Goal: Obtain resource: Download file/media

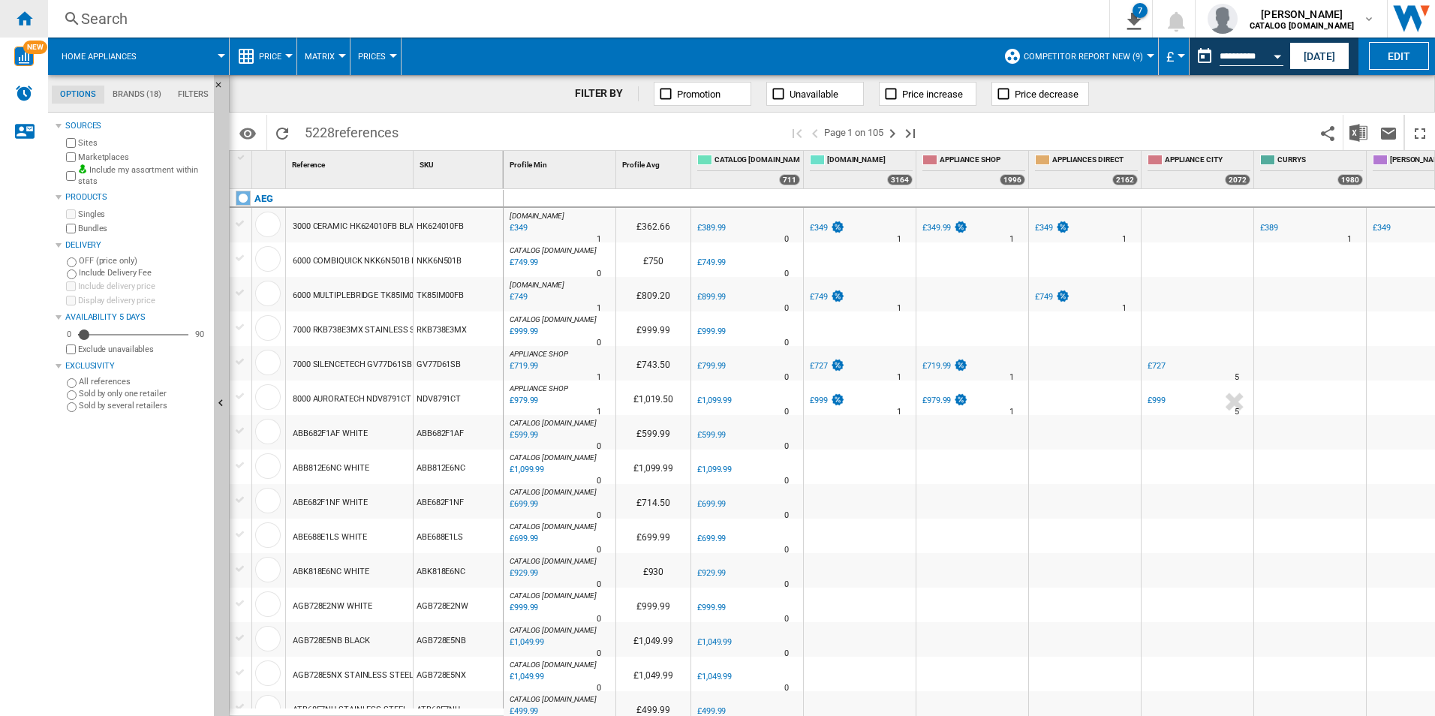
click at [20, 12] on ng-md-icon "Home" at bounding box center [24, 18] width 18 height 18
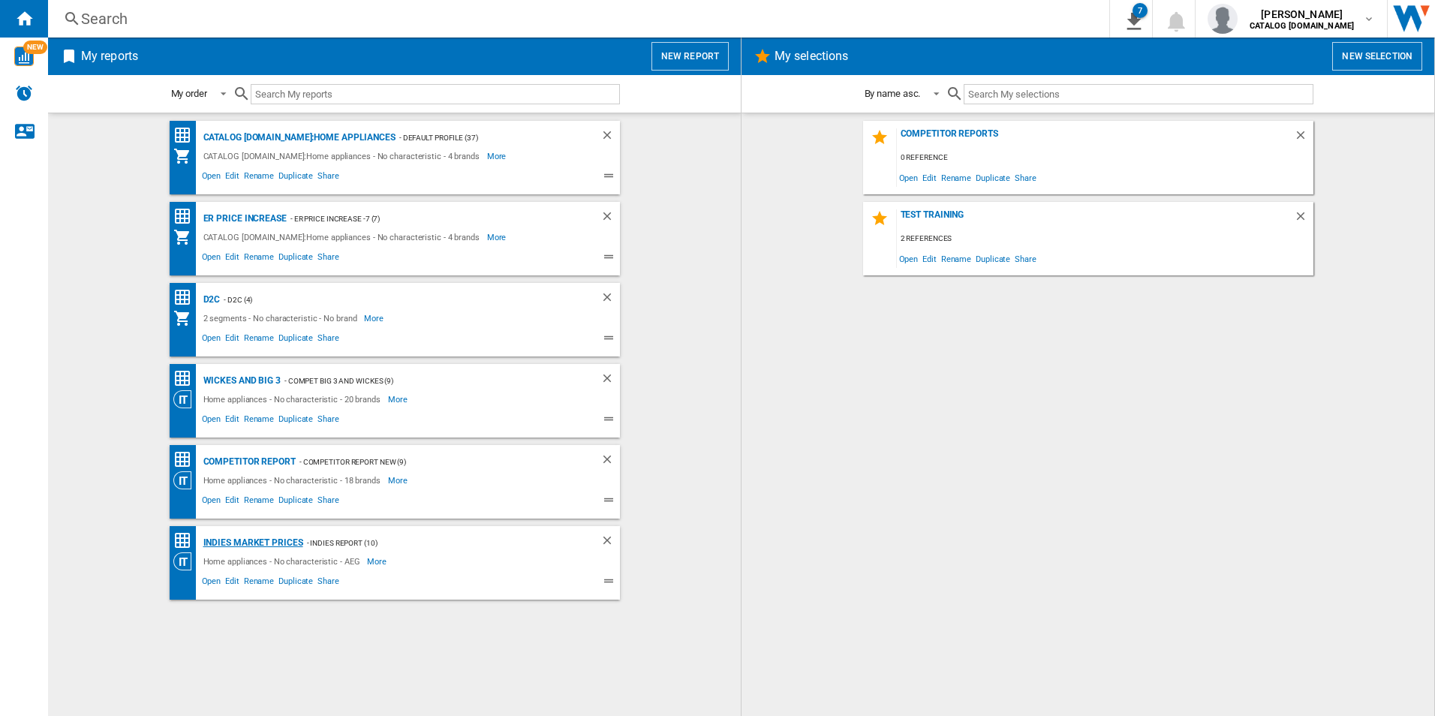
click at [238, 543] on div "Indies Market Prices" at bounding box center [252, 543] width 104 height 19
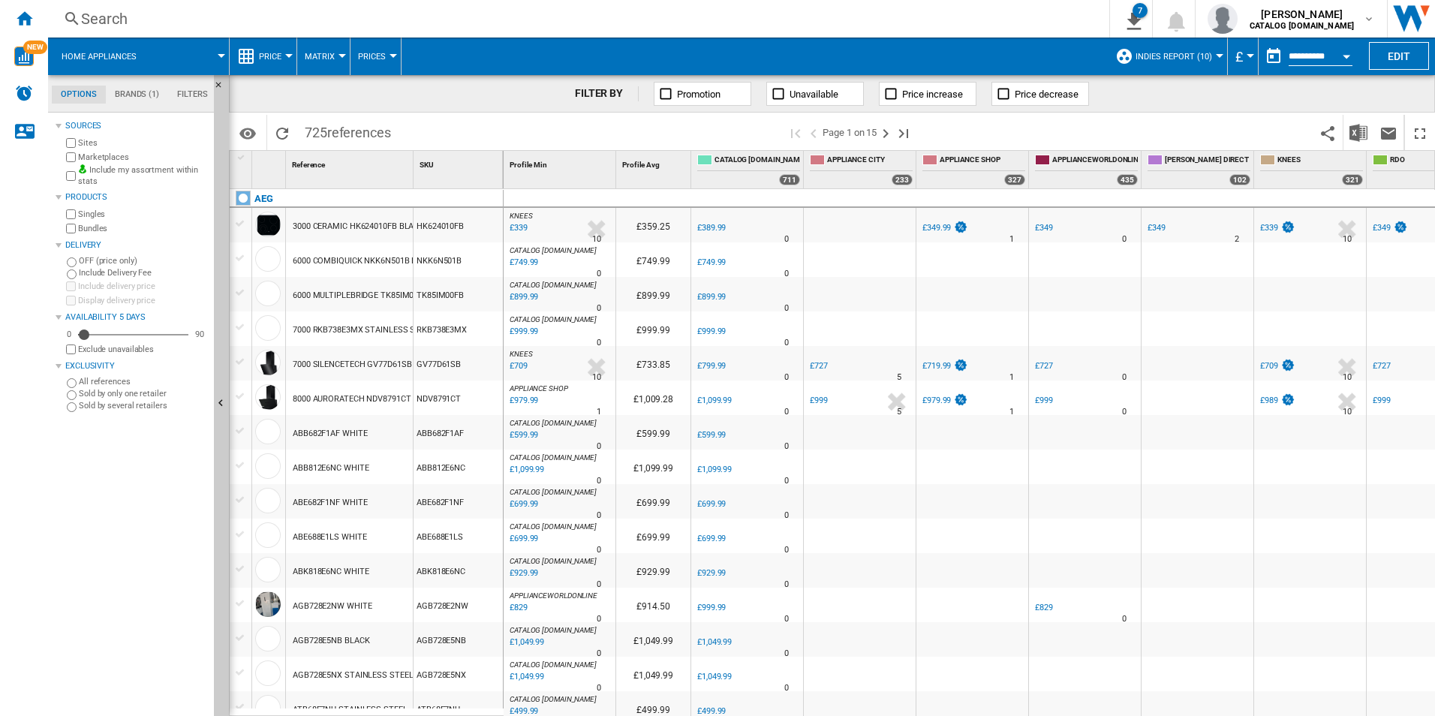
click at [1347, 46] on button "Open calendar" at bounding box center [1346, 54] width 27 height 27
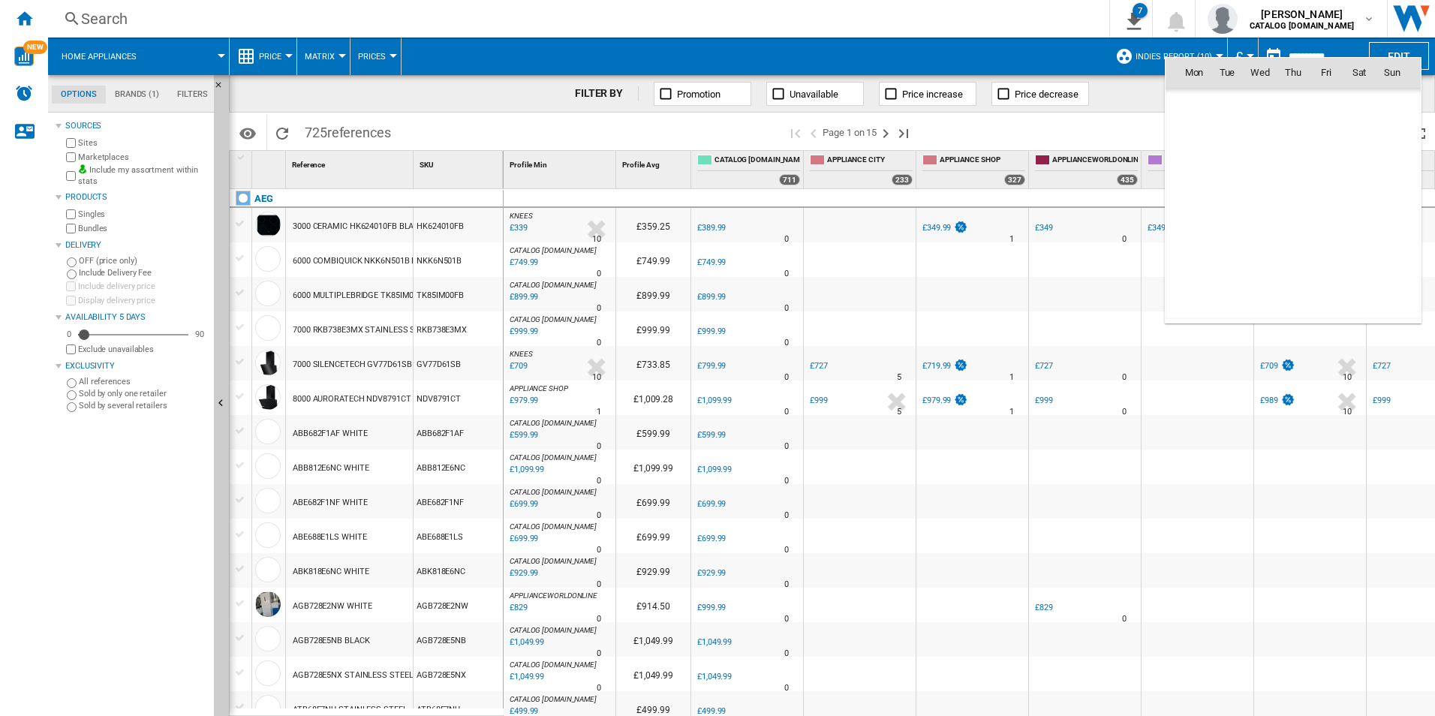
scroll to position [7161, 0]
click at [1262, 164] on span "8" at bounding box center [1260, 171] width 30 height 30
type input "**********"
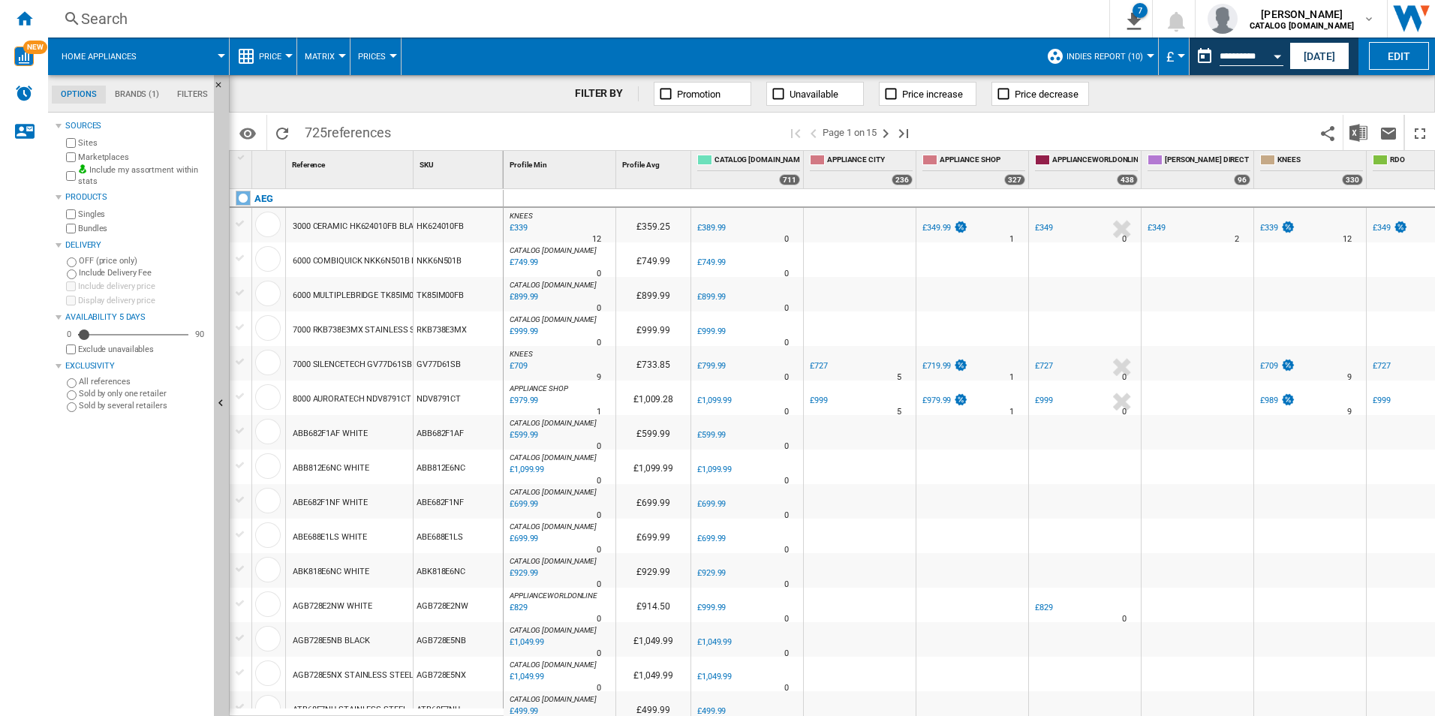
click at [1278, 95] on div "FILTER BY Promotion Unavailable Price increase Price decrease" at bounding box center [832, 94] width 1206 height 38
click at [1367, 130] on img "Download in Excel" at bounding box center [1359, 133] width 18 height 18
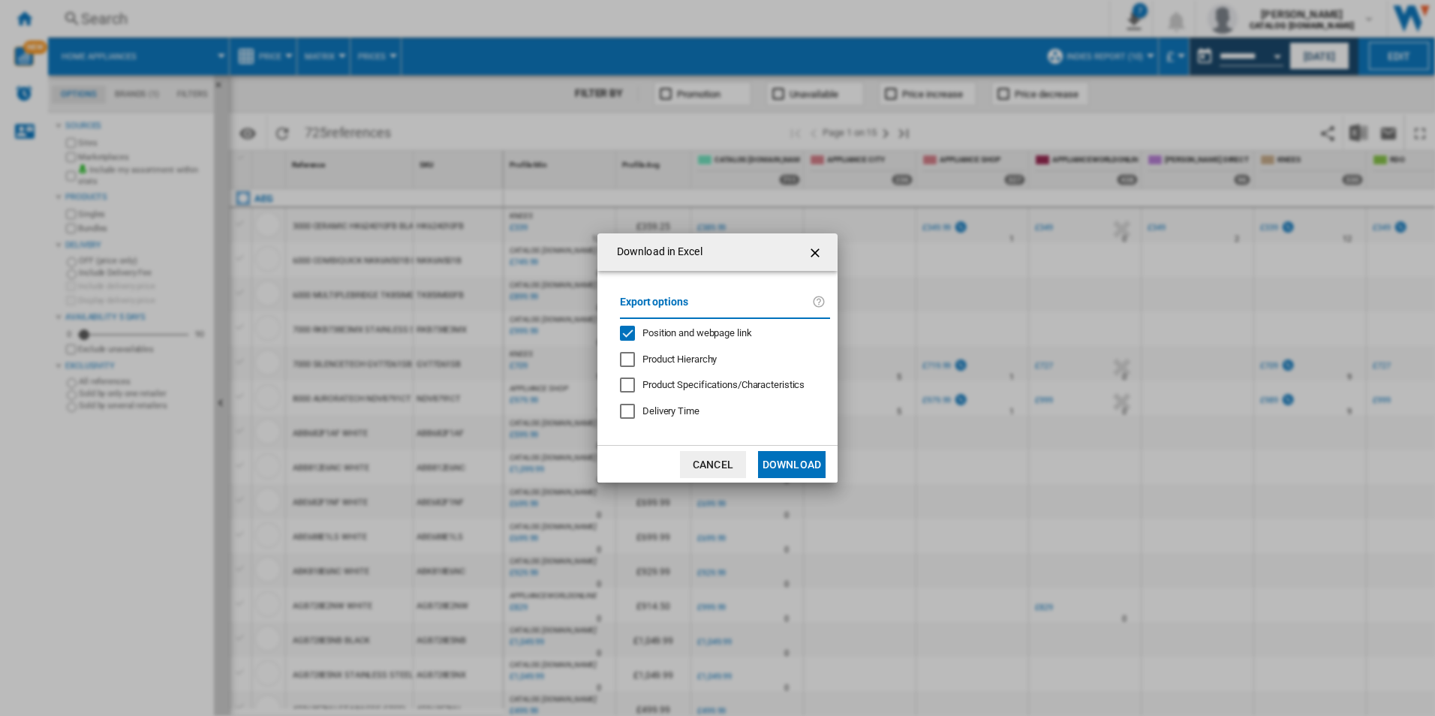
click at [709, 337] on span "Position and webpage link" at bounding box center [698, 332] width 110 height 11
click at [781, 453] on button "Download" at bounding box center [792, 464] width 68 height 27
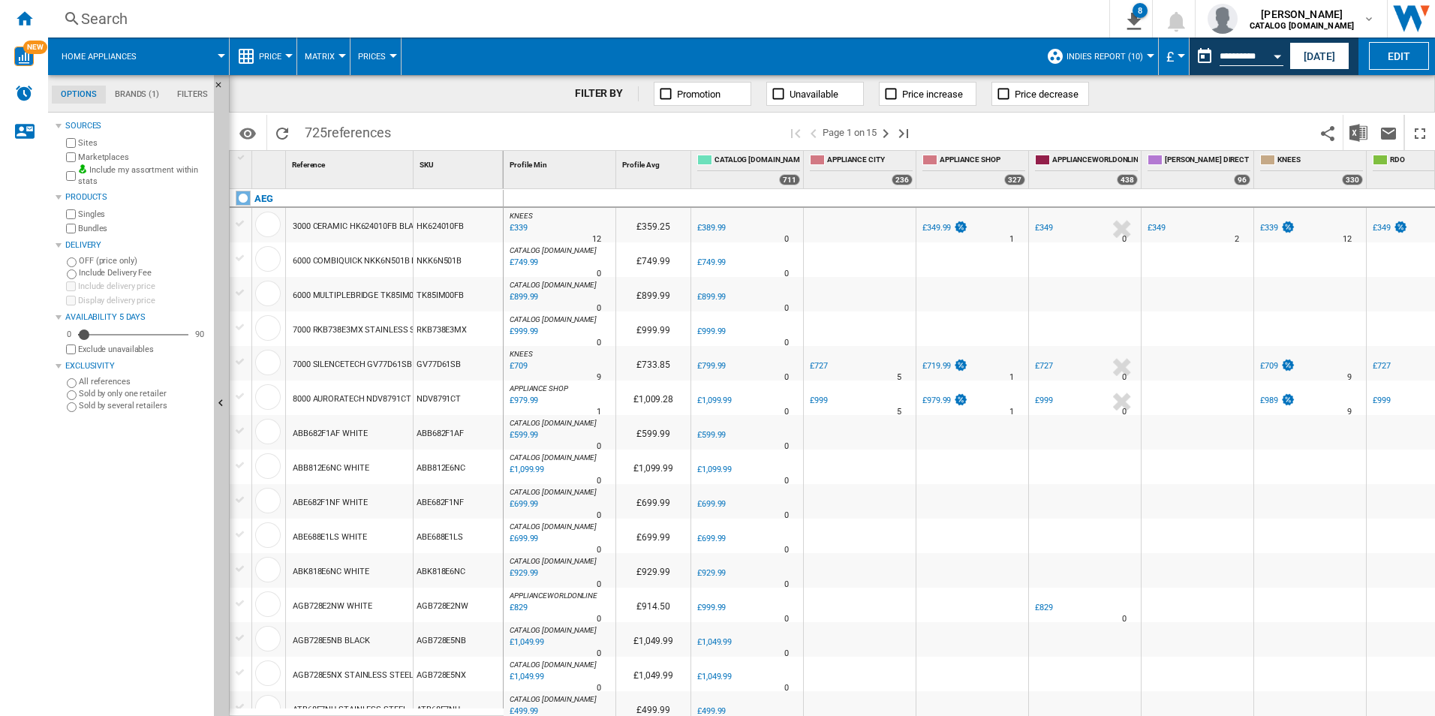
click at [1415, 90] on div "FILTER BY Promotion Unavailable Price increase Price decrease" at bounding box center [832, 94] width 1206 height 38
click at [1366, 131] on img "Download in Excel" at bounding box center [1359, 133] width 18 height 18
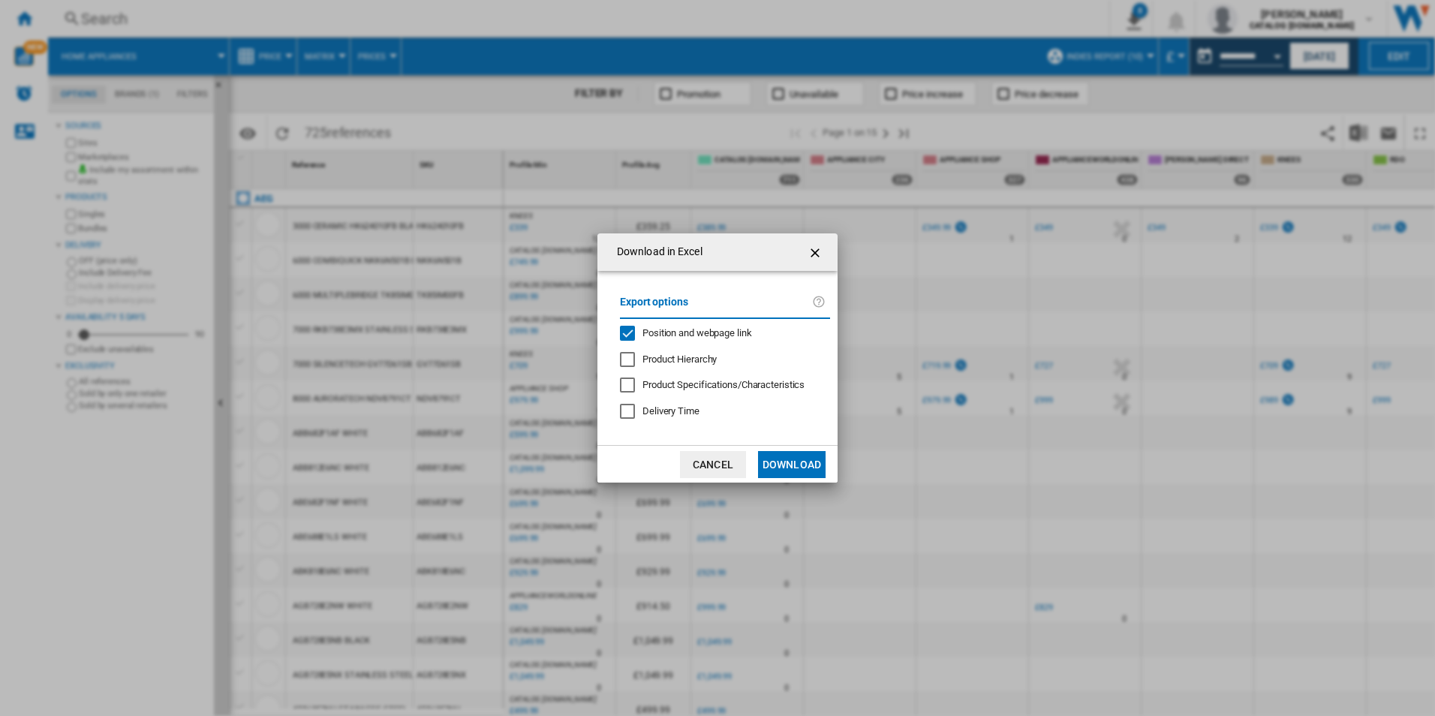
click at [730, 332] on span "Position and webpage link" at bounding box center [698, 332] width 110 height 11
click at [790, 459] on button "Download" at bounding box center [792, 464] width 68 height 27
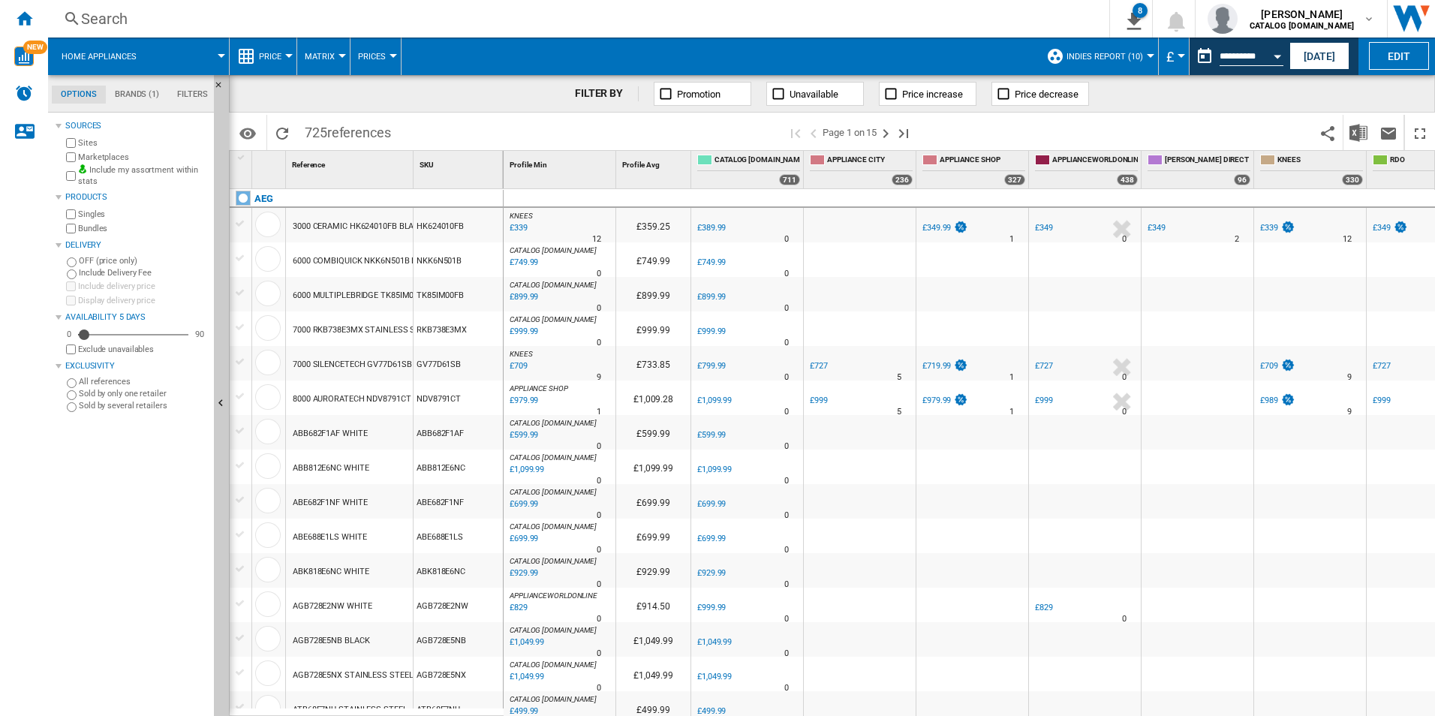
click at [520, 98] on div "FILTER BY Promotion Unavailable Price increase Price decrease" at bounding box center [832, 94] width 1206 height 38
click at [1282, 59] on button "Open calendar" at bounding box center [1277, 54] width 27 height 27
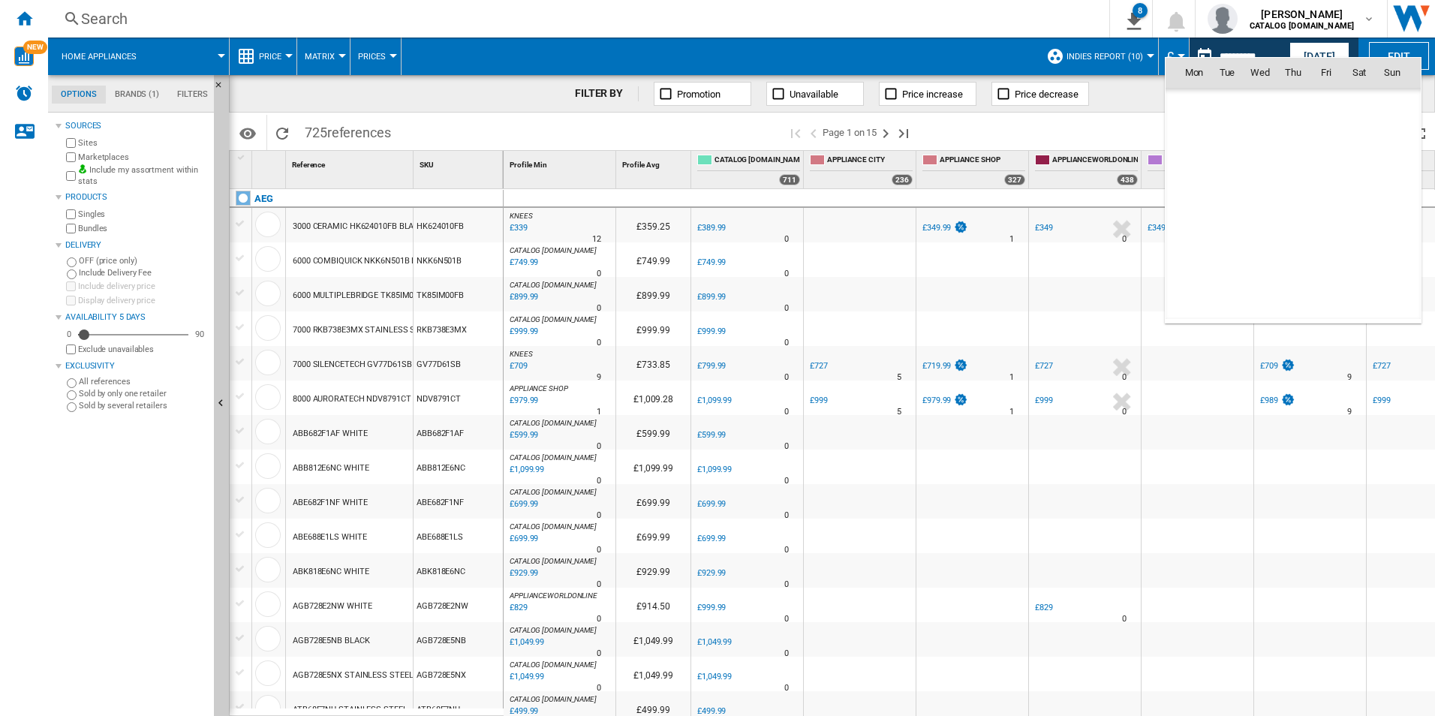
scroll to position [7161, 0]
click at [1287, 164] on span "9" at bounding box center [1293, 171] width 30 height 30
type input "**********"
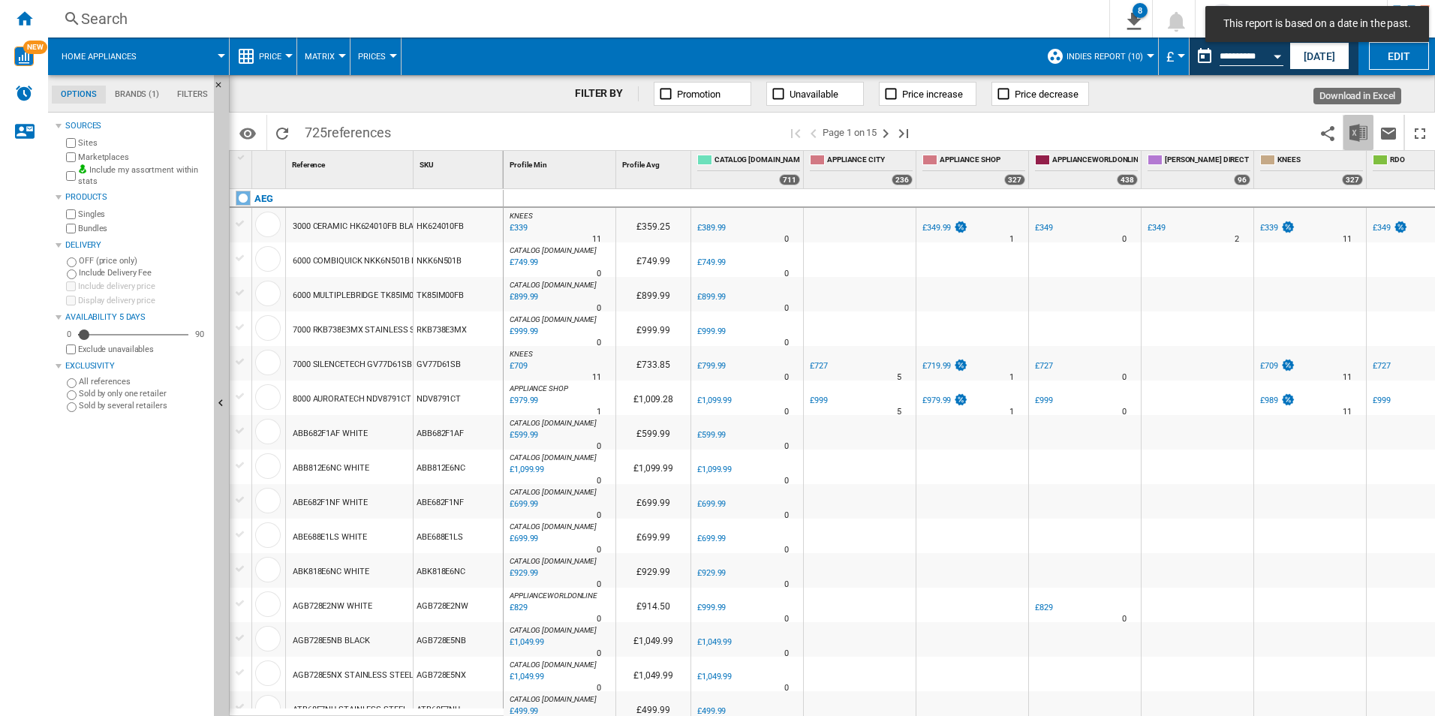
click at [1361, 133] on img "Download in Excel" at bounding box center [1359, 133] width 18 height 18
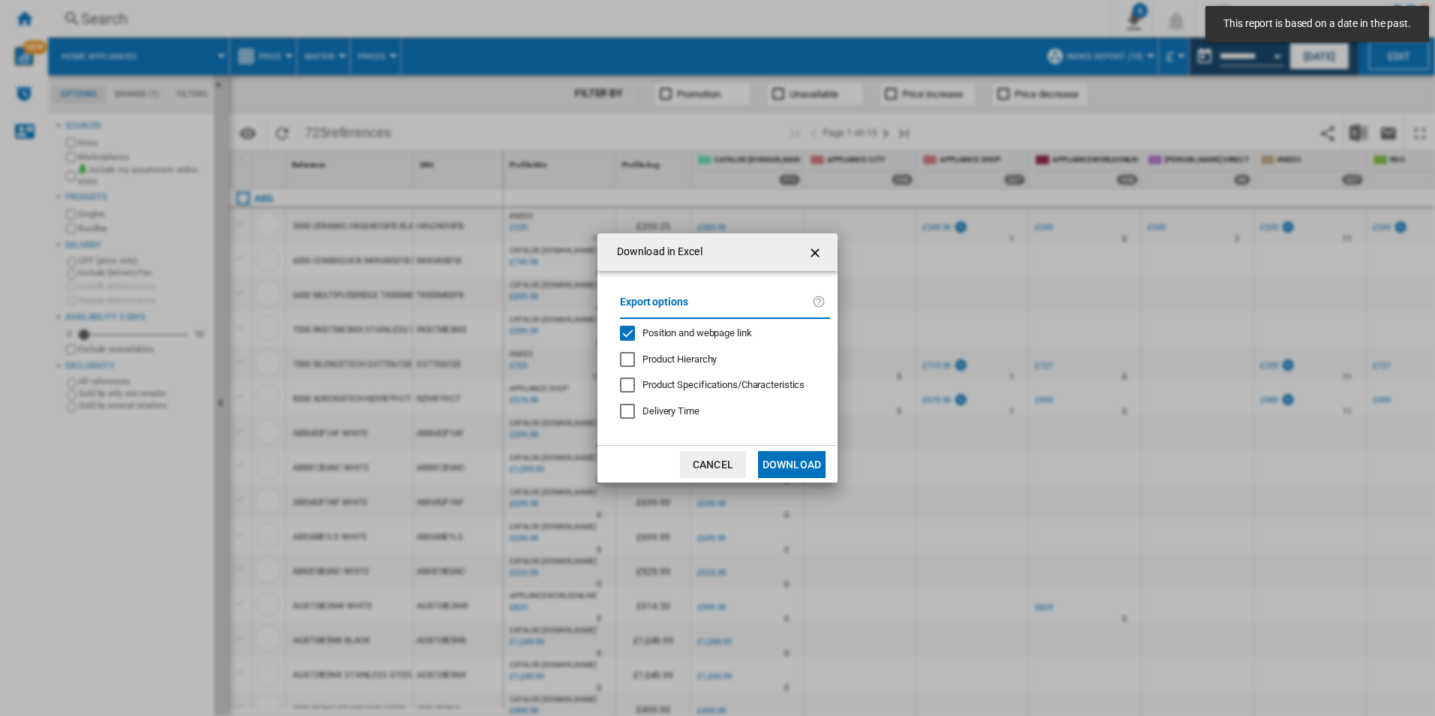
click at [698, 331] on span "Position and webpage link" at bounding box center [698, 332] width 110 height 11
click at [786, 461] on button "Download" at bounding box center [792, 464] width 68 height 27
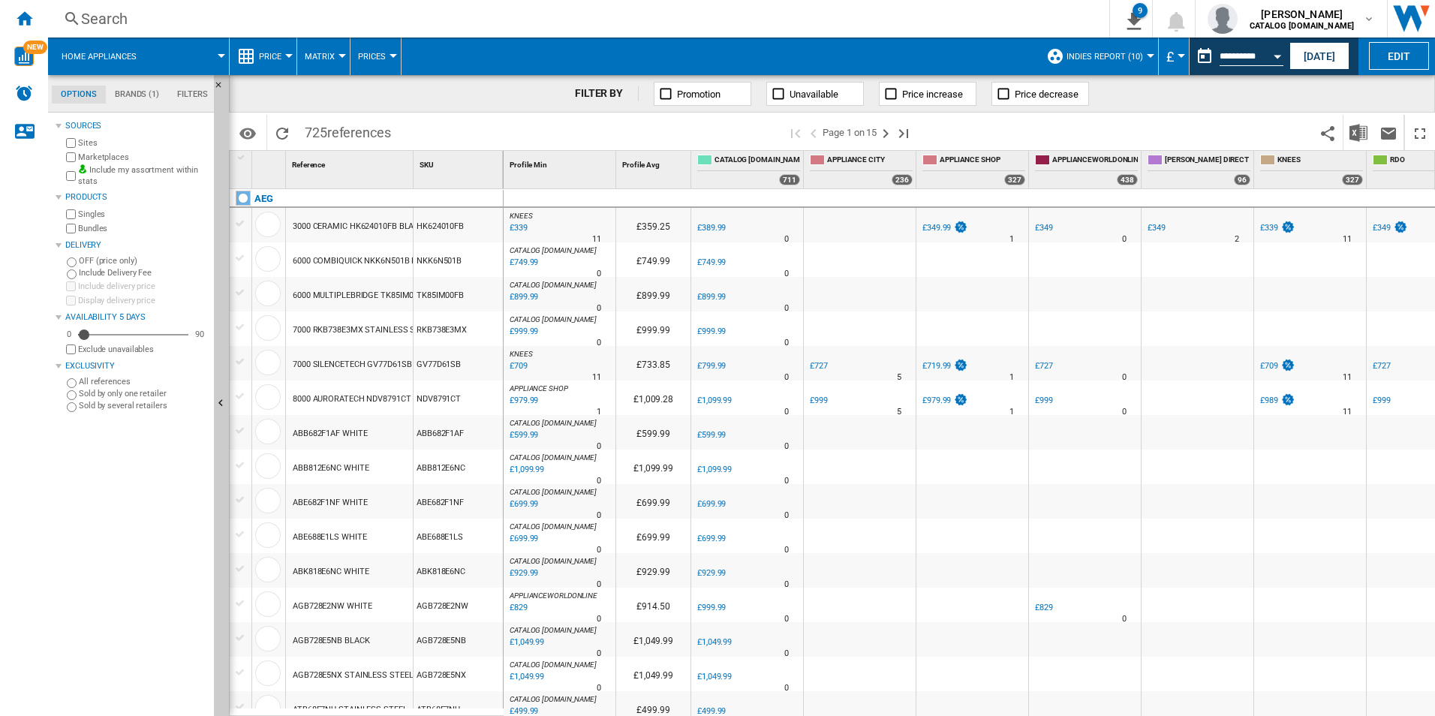
click at [1406, 90] on div "FILTER BY Promotion Unavailable Price increase Price decrease" at bounding box center [832, 94] width 1206 height 38
click at [1281, 56] on div "Open calendar" at bounding box center [1278, 57] width 8 height 4
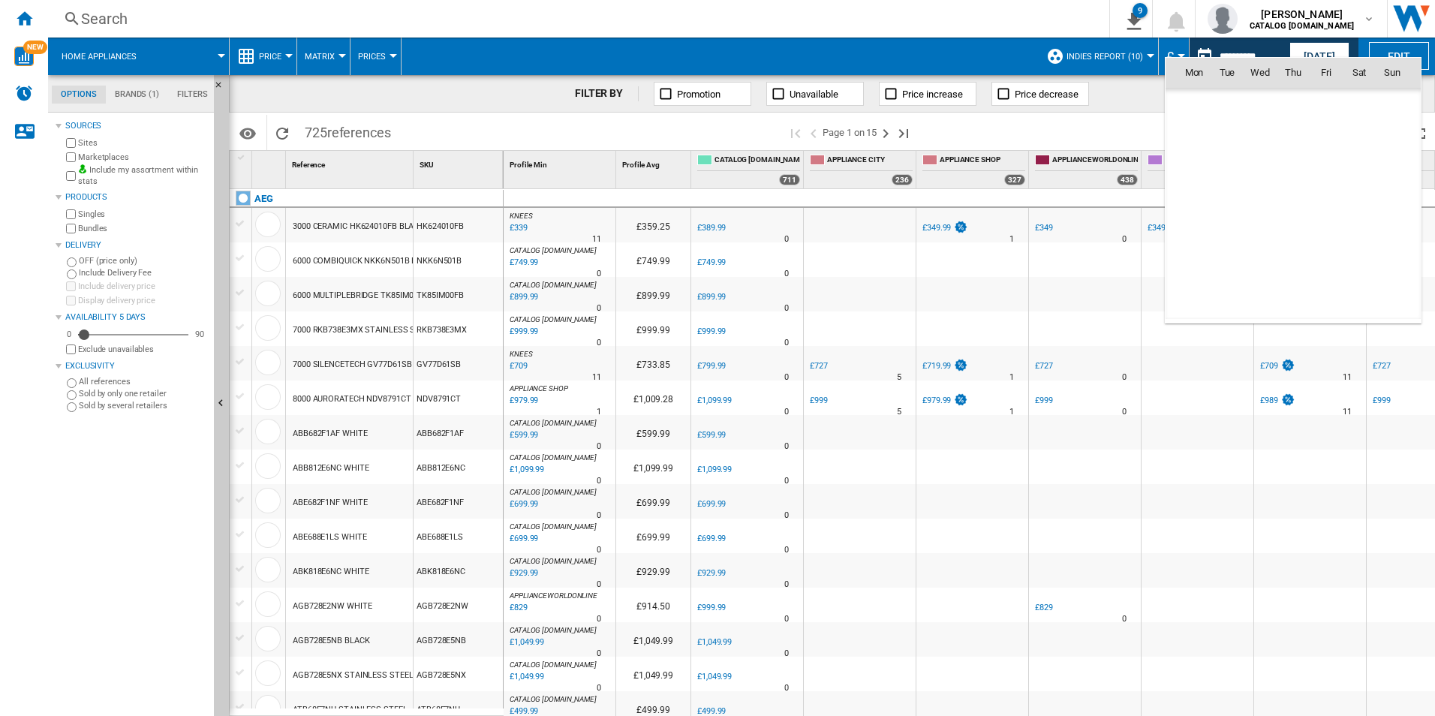
scroll to position [7161, 0]
click at [1326, 166] on span "10" at bounding box center [1326, 171] width 30 height 30
type input "**********"
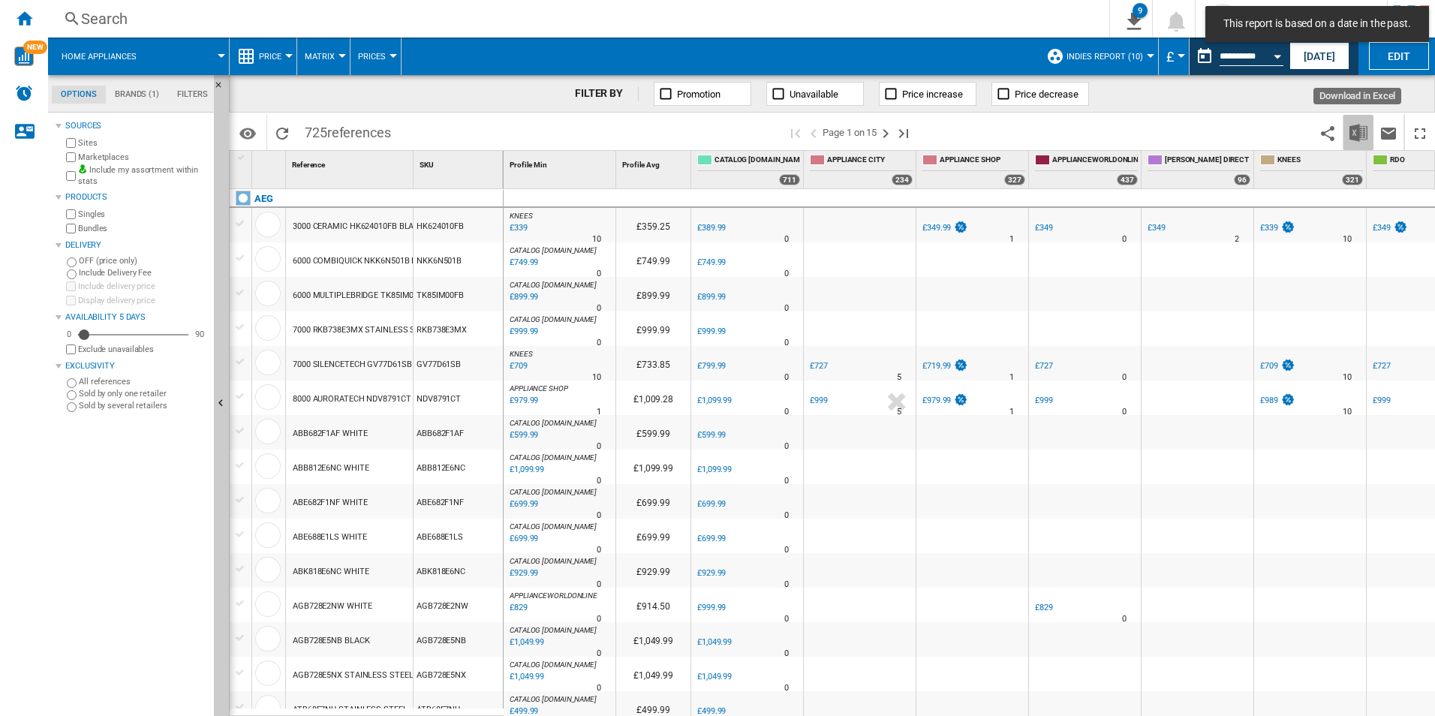
click at [1365, 134] on img "Download in Excel" at bounding box center [1359, 133] width 18 height 18
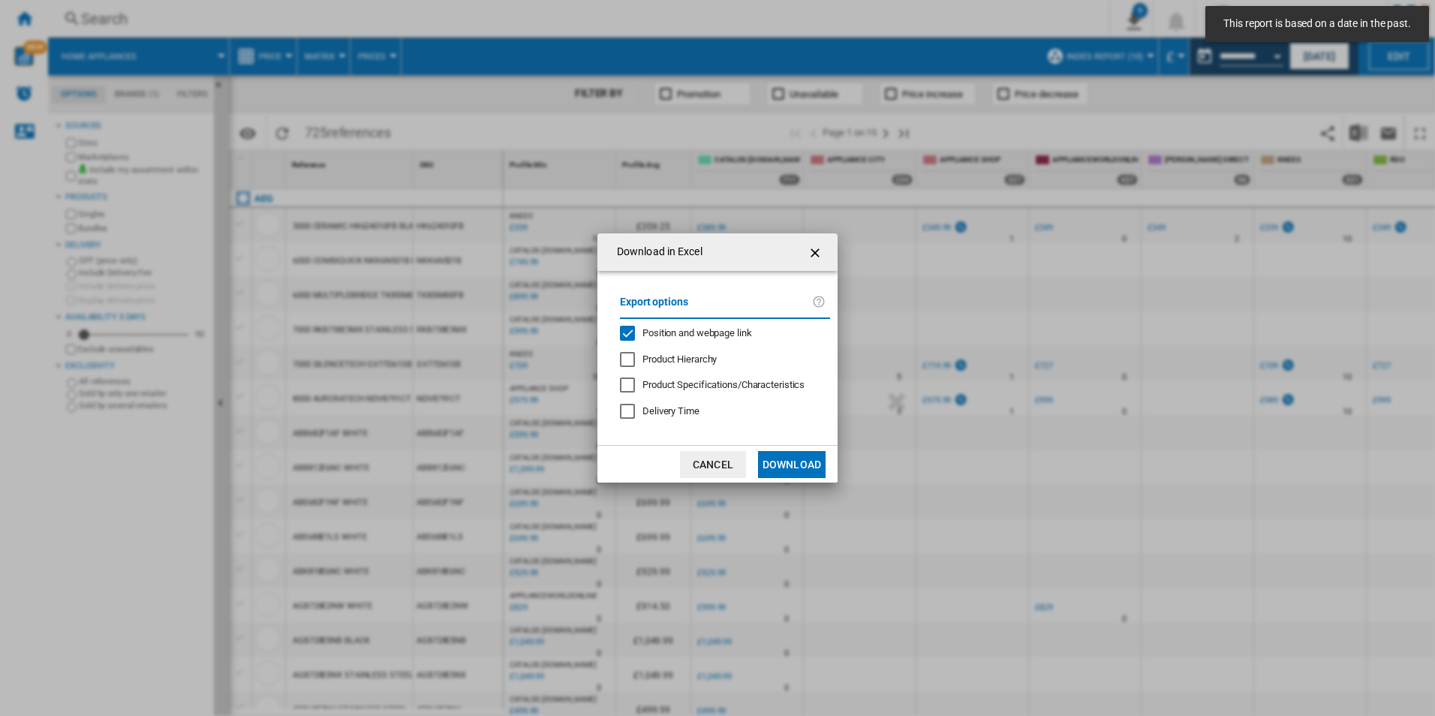
click at [721, 327] on span "Position and webpage link" at bounding box center [698, 332] width 110 height 11
click at [775, 459] on button "Download" at bounding box center [792, 464] width 68 height 27
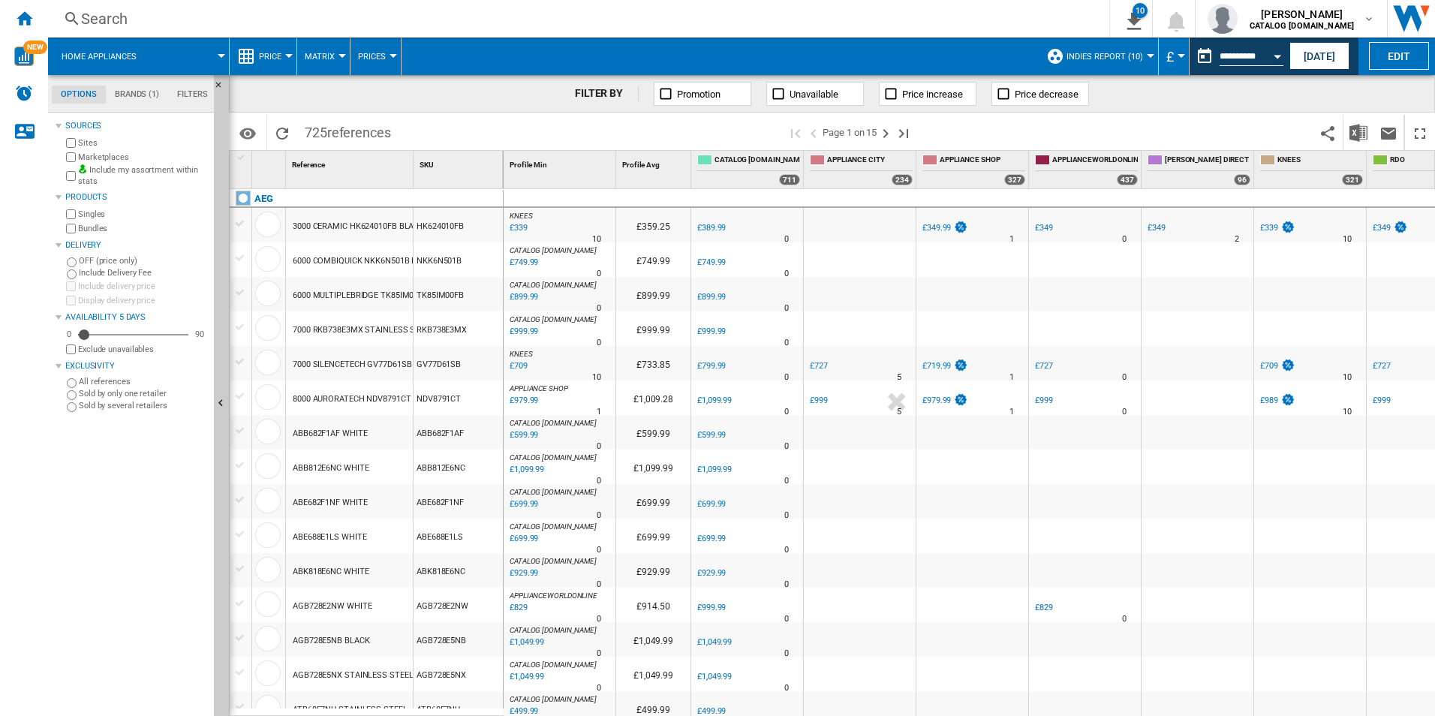
click at [1417, 84] on div "FILTER BY Promotion Unavailable Price increase Price decrease" at bounding box center [832, 94] width 1206 height 38
click at [1273, 59] on button "Open calendar" at bounding box center [1277, 54] width 27 height 27
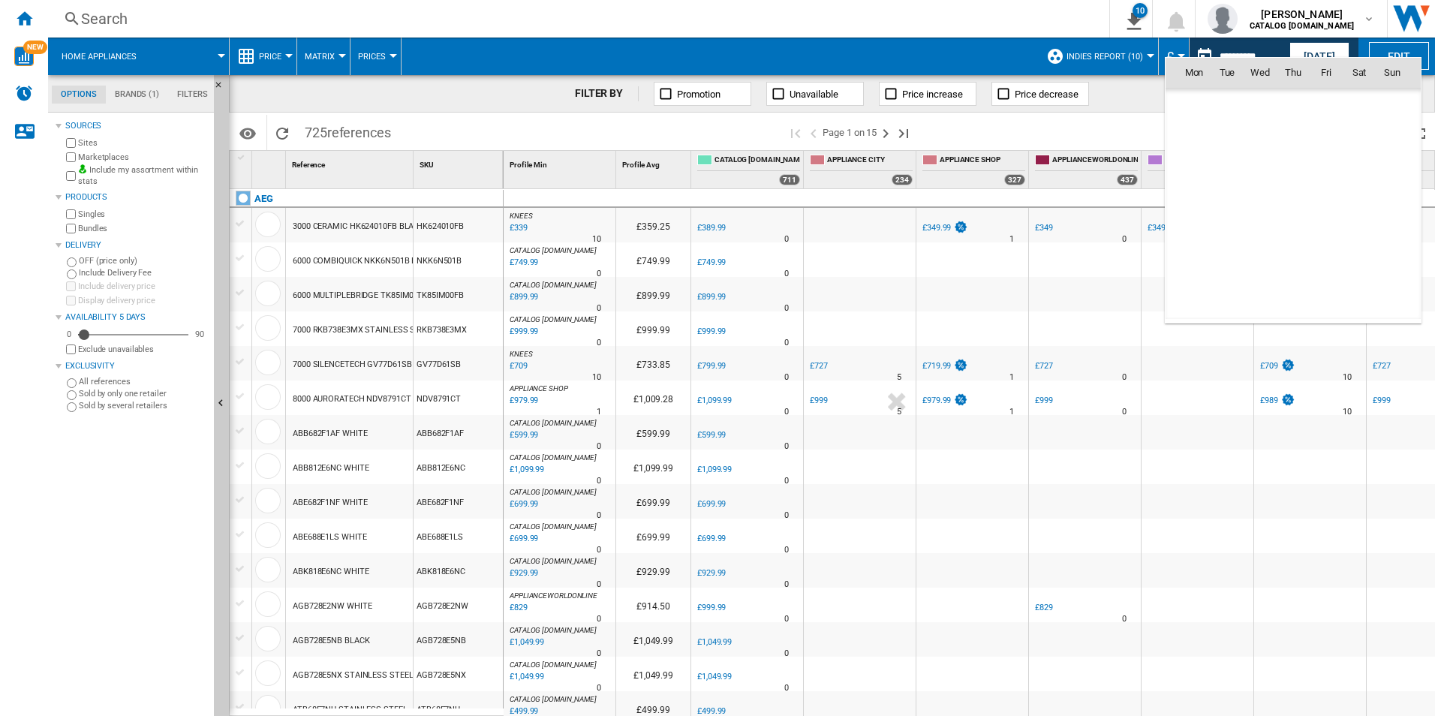
scroll to position [7161, 0]
click at [1356, 167] on span "11" at bounding box center [1359, 171] width 30 height 30
type input "**********"
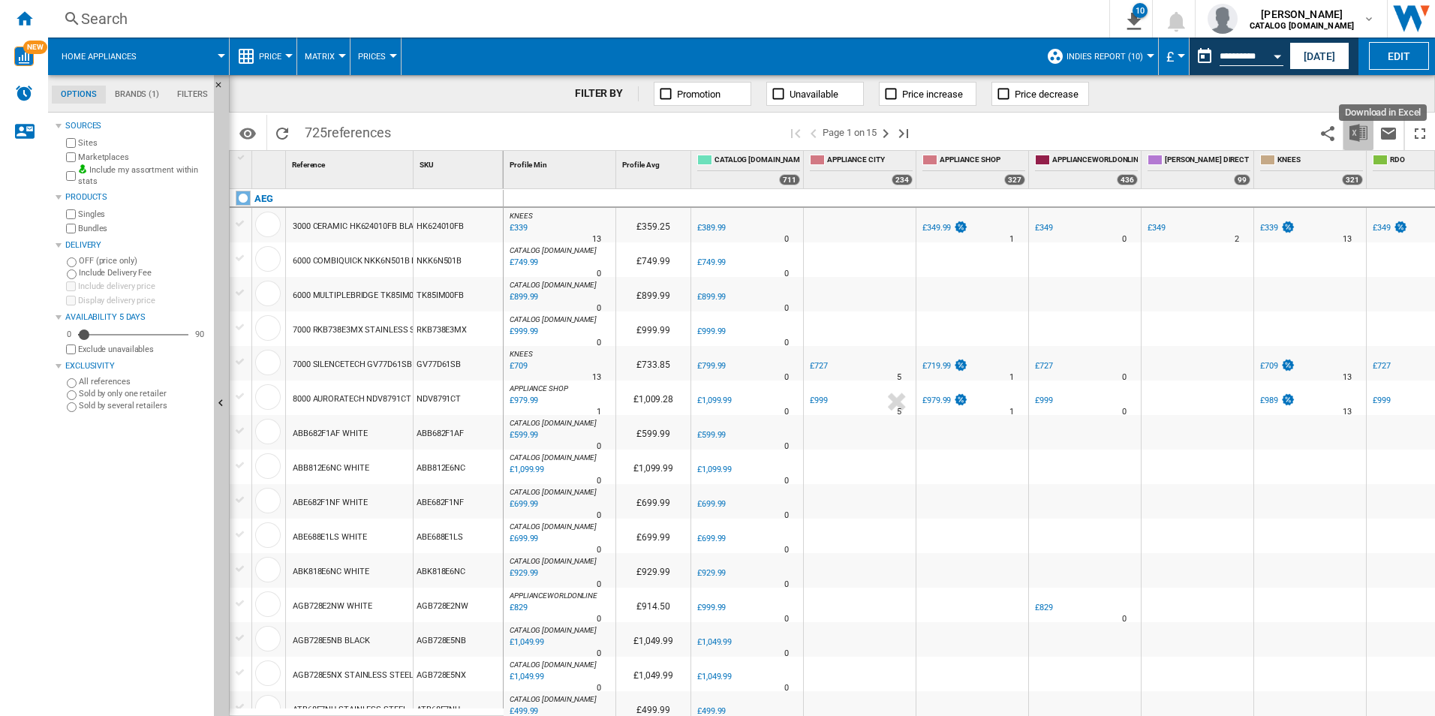
click at [1361, 136] on img "Download in Excel" at bounding box center [1359, 133] width 18 height 18
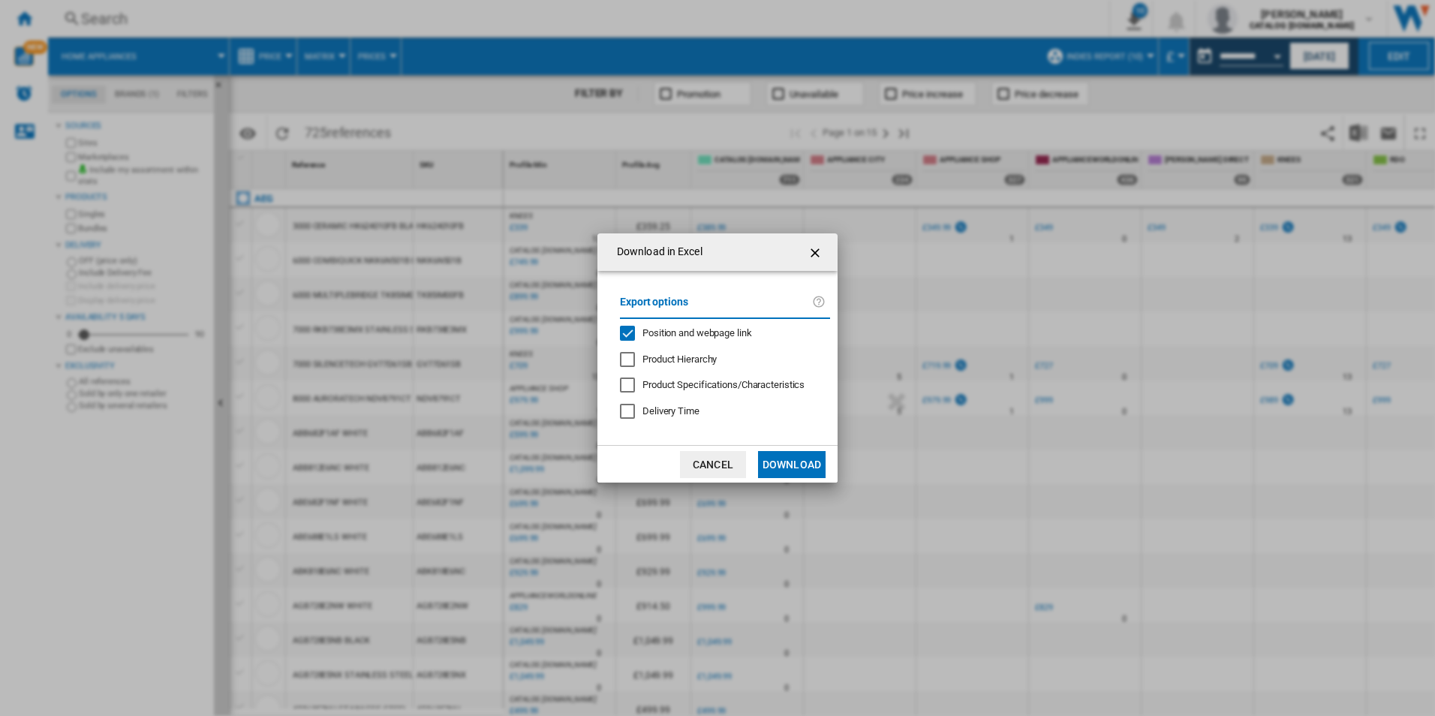
click at [706, 330] on span "Position and webpage link" at bounding box center [698, 332] width 110 height 11
click at [788, 461] on button "Download" at bounding box center [792, 464] width 68 height 27
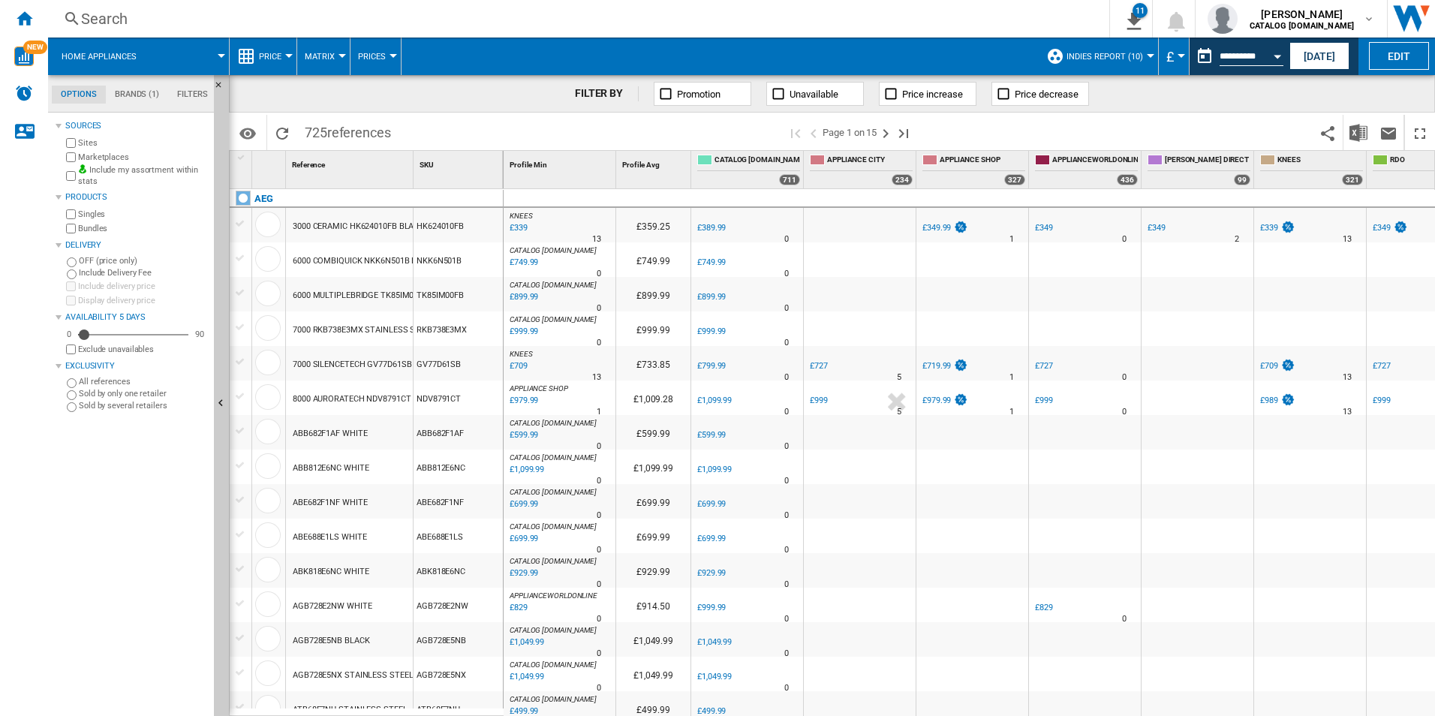
click at [1401, 87] on div "FILTER BY Promotion Unavailable Price increase Price decrease" at bounding box center [832, 94] width 1206 height 38
click at [1282, 56] on button "Open calendar" at bounding box center [1277, 54] width 27 height 27
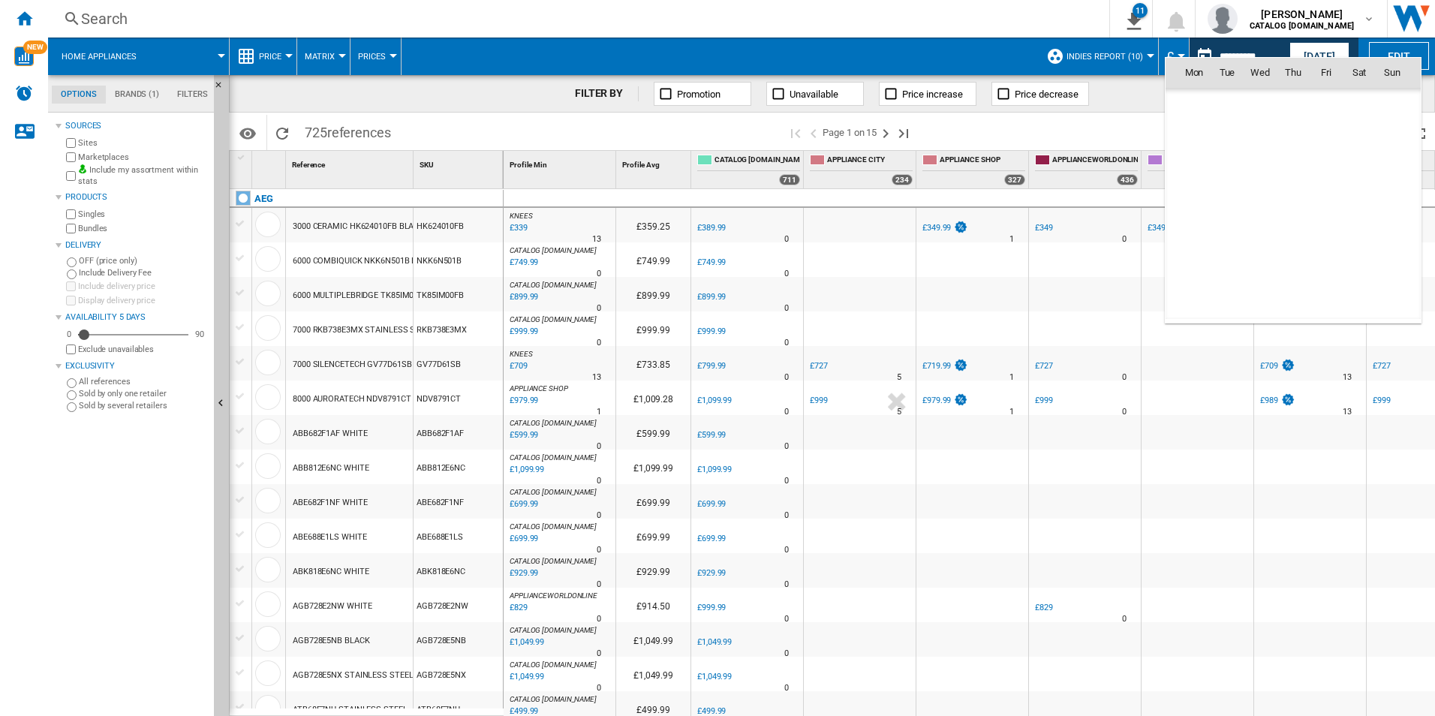
scroll to position [7161, 0]
click at [1395, 164] on span "12" at bounding box center [1392, 171] width 30 height 30
type input "**********"
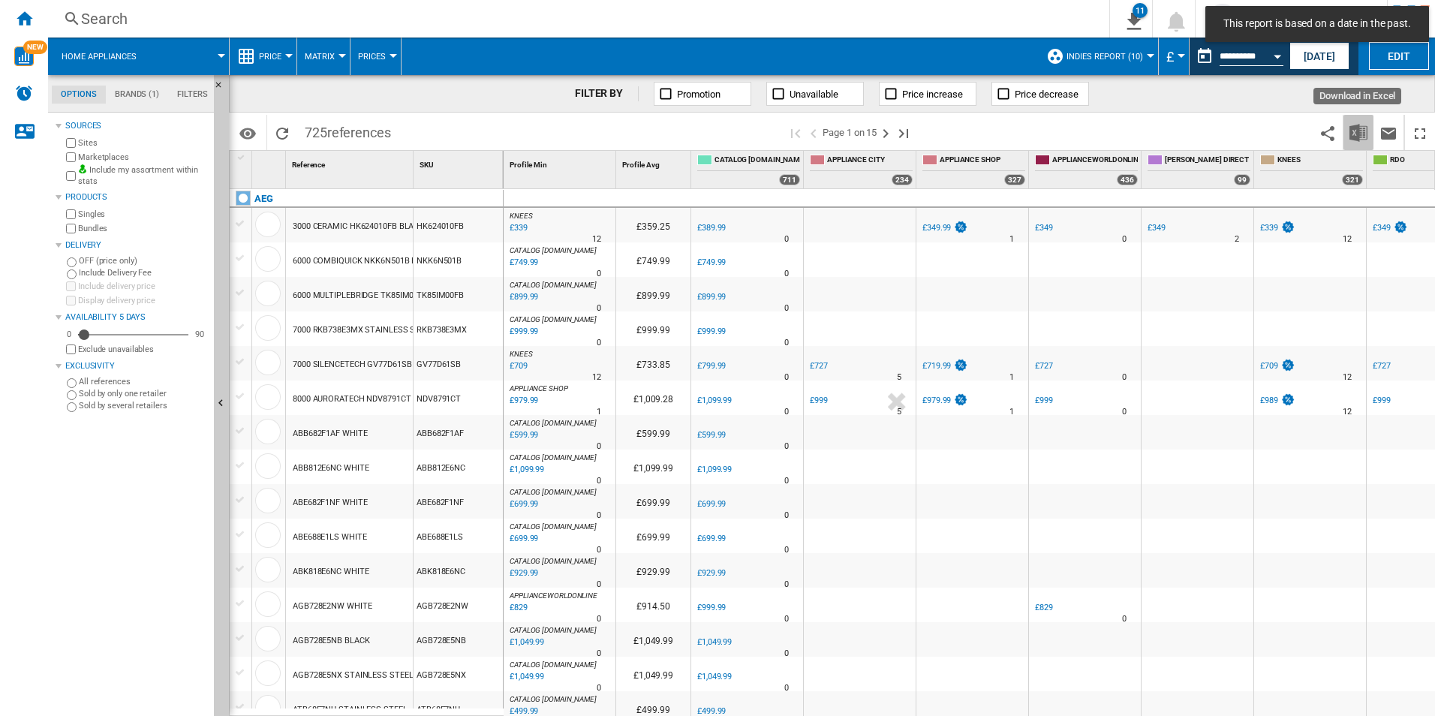
click at [1357, 141] on img "Download in Excel" at bounding box center [1359, 133] width 18 height 18
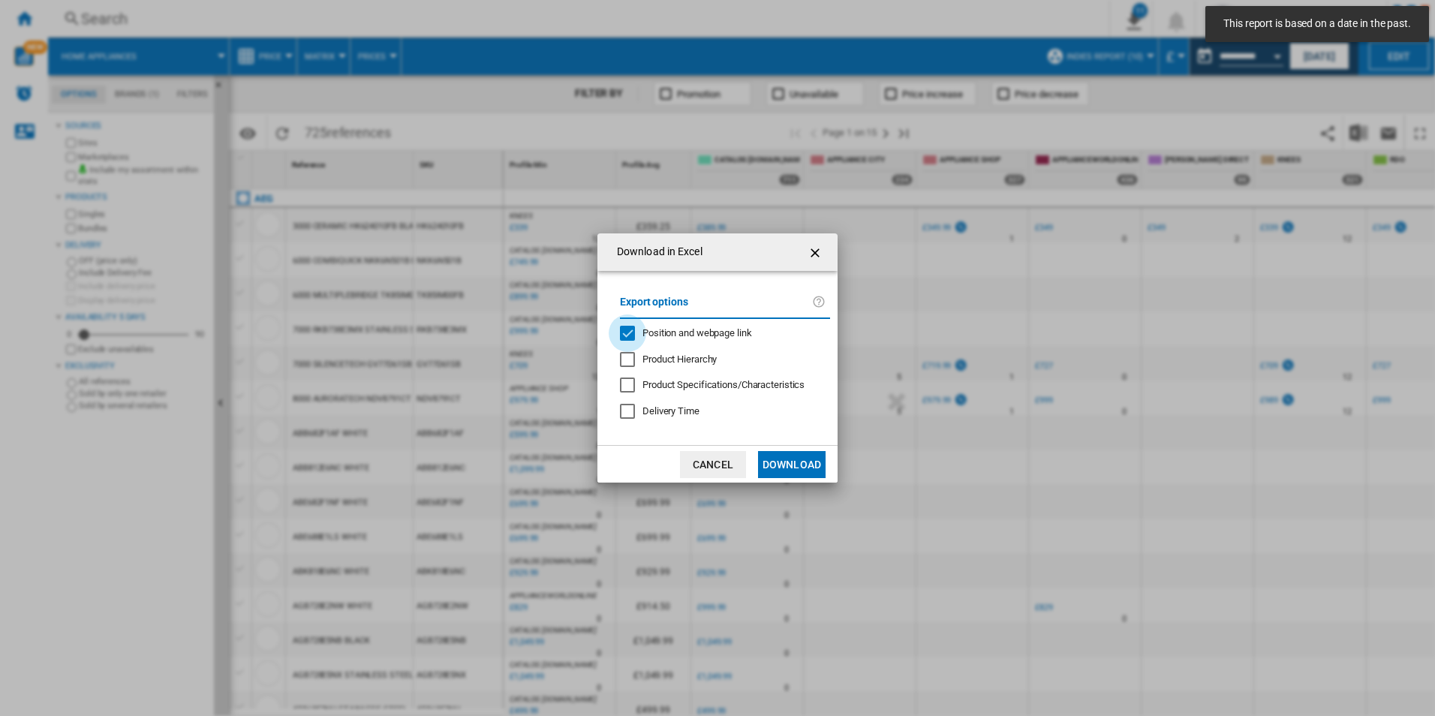
click at [635, 335] on div "Position and webpage link" at bounding box center [627, 333] width 15 height 15
click at [796, 451] on button "Download" at bounding box center [792, 464] width 68 height 27
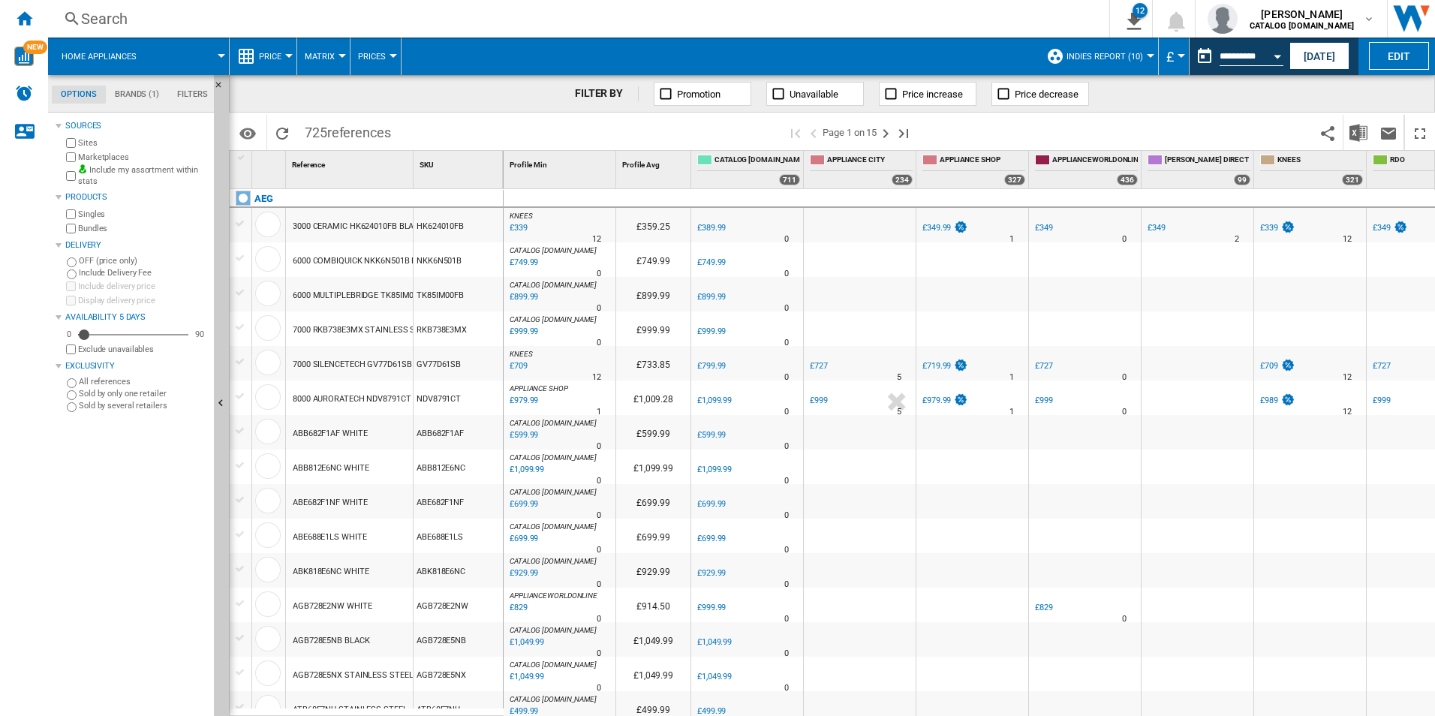
click at [1384, 100] on div "FILTER BY Promotion Unavailable Price increase Price decrease" at bounding box center [832, 94] width 1206 height 38
click at [1284, 54] on button "Open calendar" at bounding box center [1277, 54] width 27 height 27
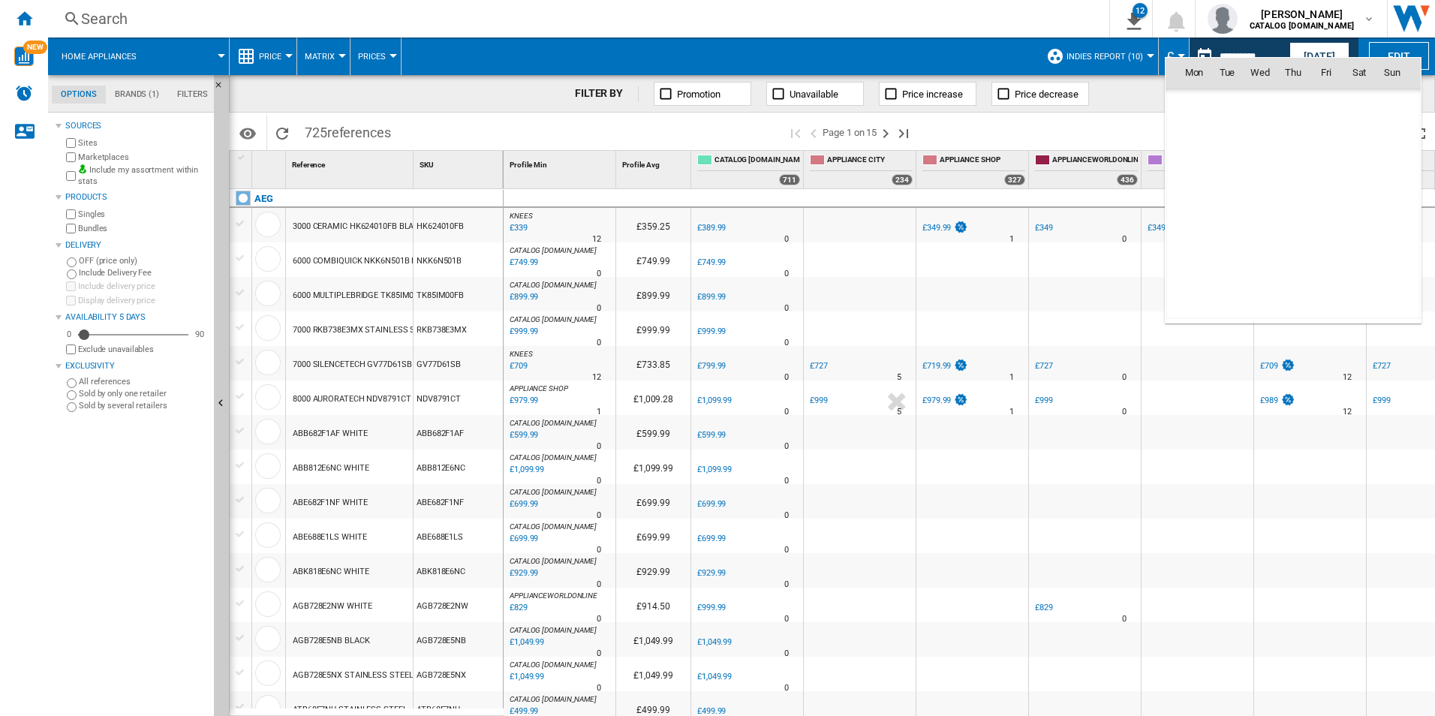
scroll to position [7161, 0]
click at [1196, 205] on span "13" at bounding box center [1194, 204] width 30 height 30
type input "**********"
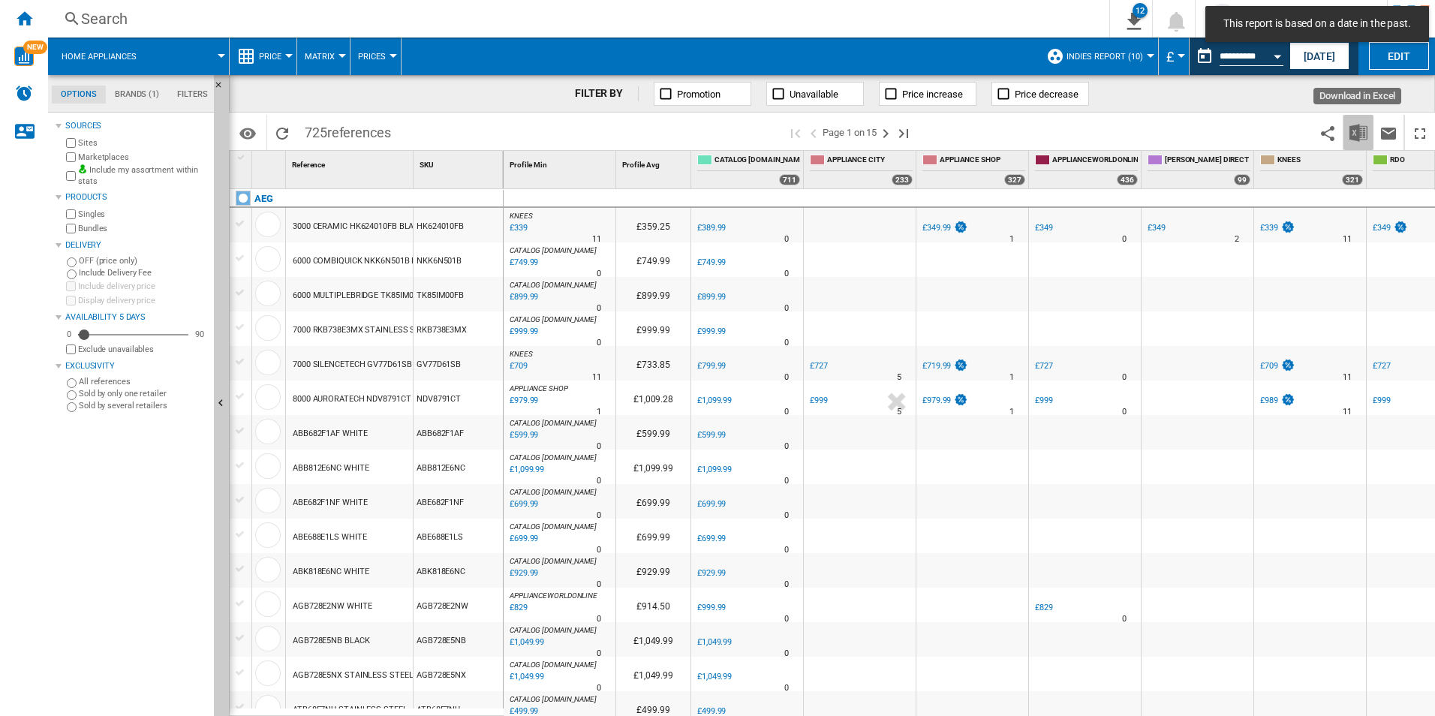
click at [1349, 124] on button "Download in Excel" at bounding box center [1359, 132] width 30 height 35
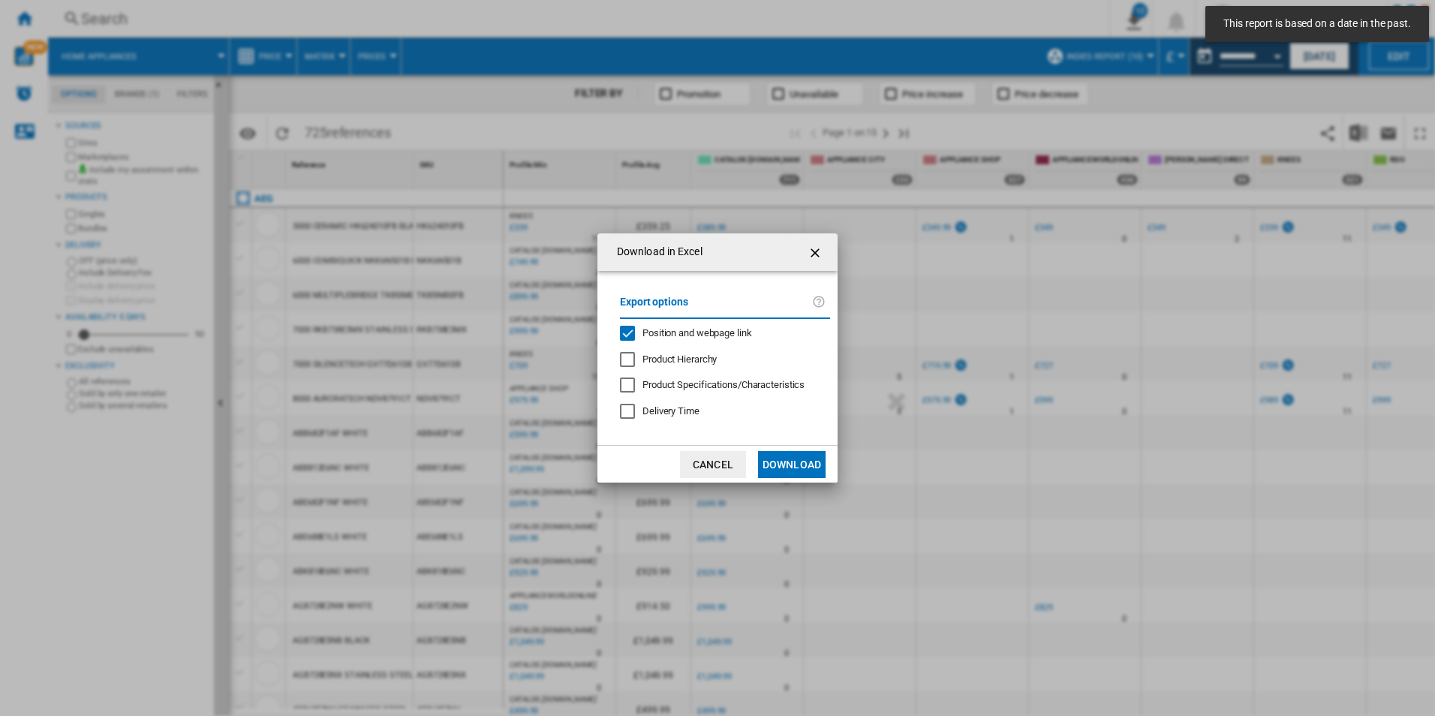
click at [654, 339] on span "Position and webpage link" at bounding box center [698, 332] width 110 height 11
click at [796, 468] on button "Download" at bounding box center [792, 464] width 68 height 27
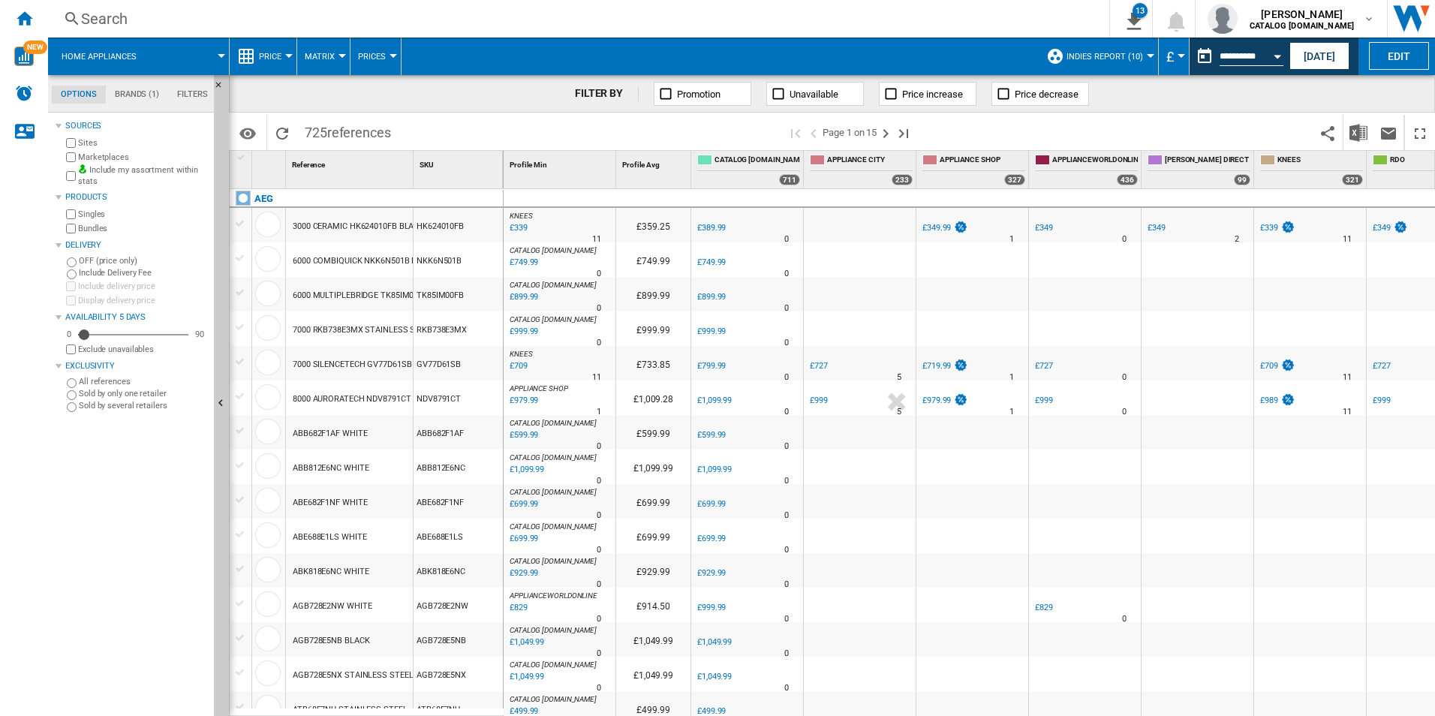
click at [1397, 96] on div "FILTER BY Promotion Unavailable Price increase Price decrease" at bounding box center [832, 94] width 1206 height 38
